Goal: Find specific page/section: Find specific page/section

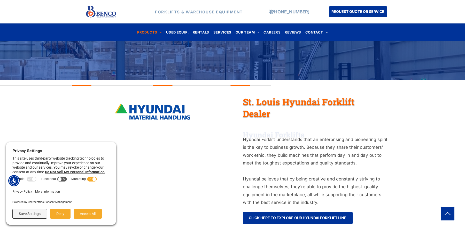
scroll to position [205, 0]
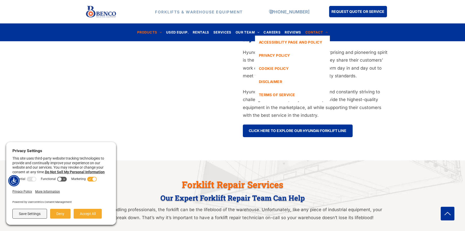
click at [323, 31] on span at bounding box center [325, 32] width 5 height 3
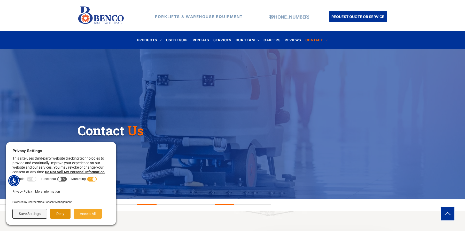
click at [55, 215] on button "Deny" at bounding box center [60, 214] width 20 height 10
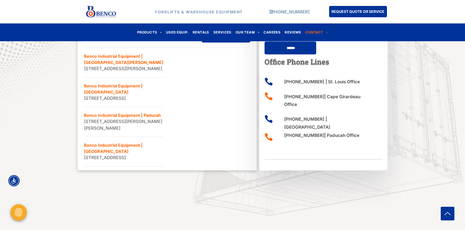
scroll to position [278, 0]
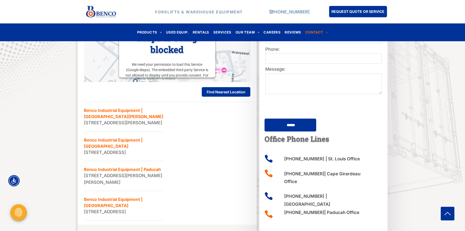
click at [56, 100] on div "Find Our Nearest Warehouse All Locations LIST MAP This third party embed for Go…" at bounding box center [232, 101] width 465 height 337
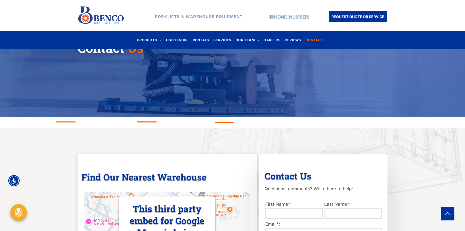
scroll to position [0, 0]
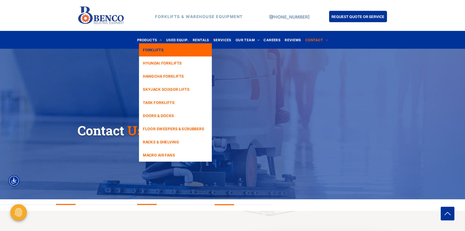
click at [161, 46] on link "FORKLIFTS" at bounding box center [175, 49] width 73 height 13
